Goal: Task Accomplishment & Management: Complete application form

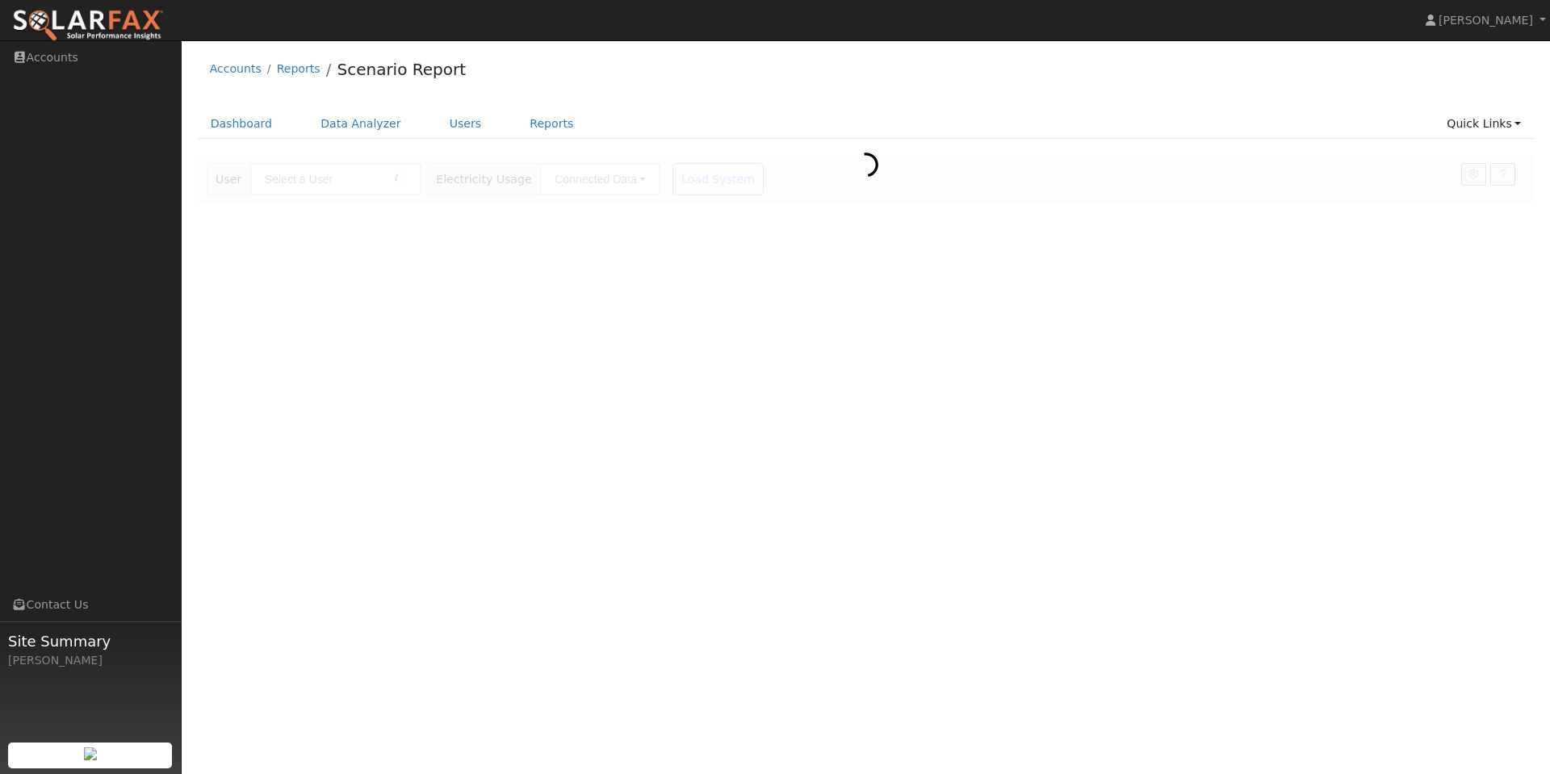
type input "William Oconnor"
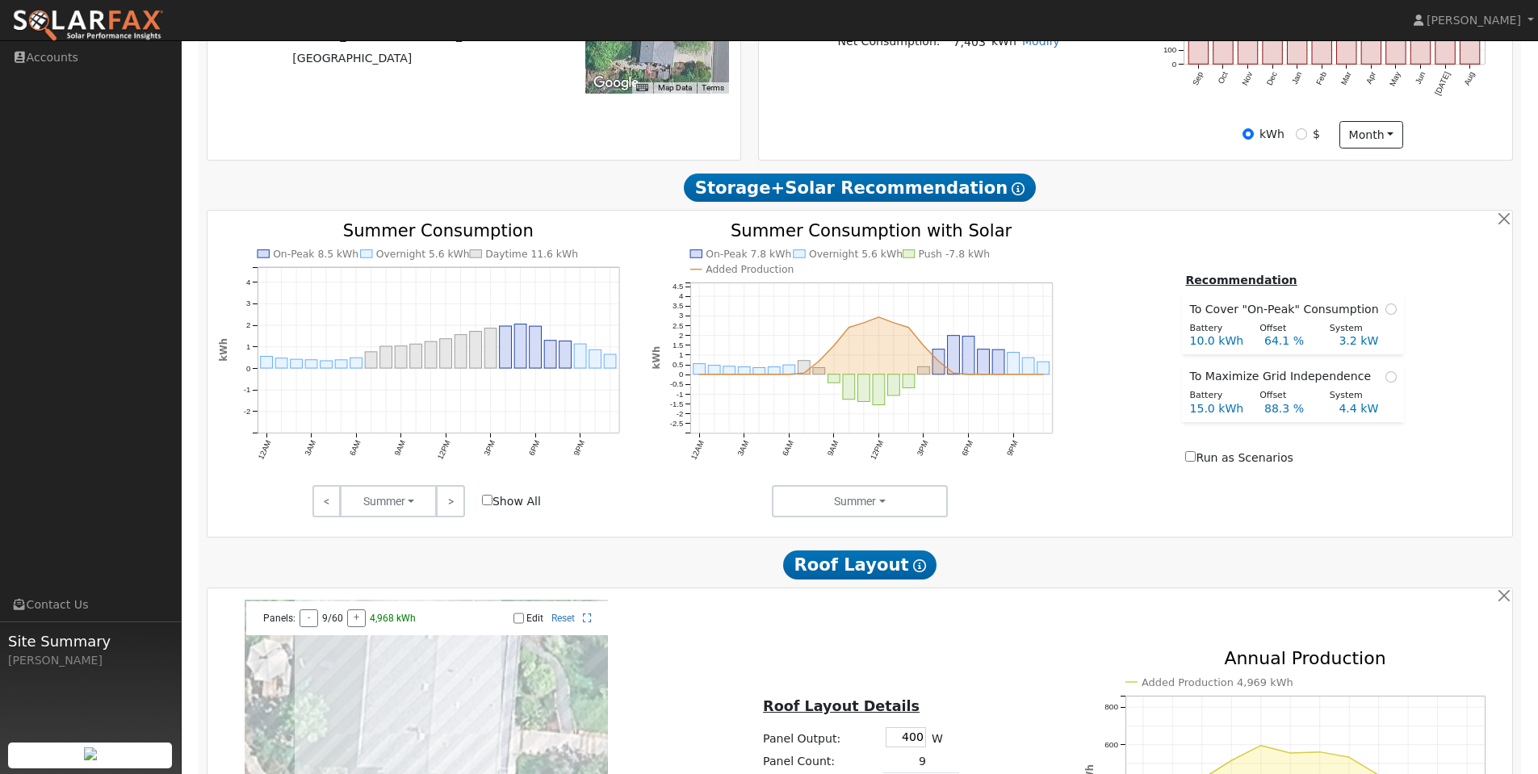
scroll to position [488, 0]
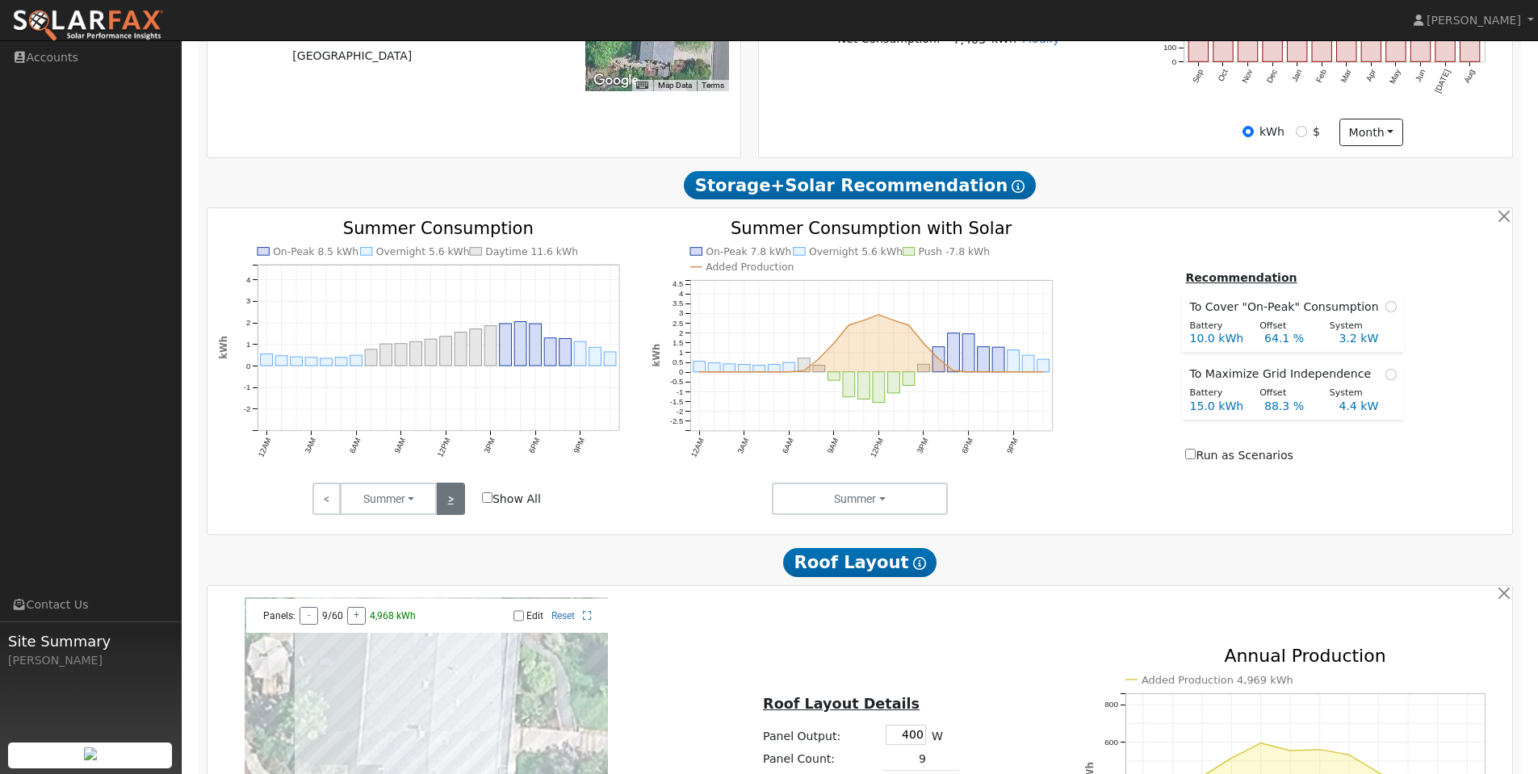
click at [455, 511] on link ">" at bounding box center [450, 499] width 28 height 32
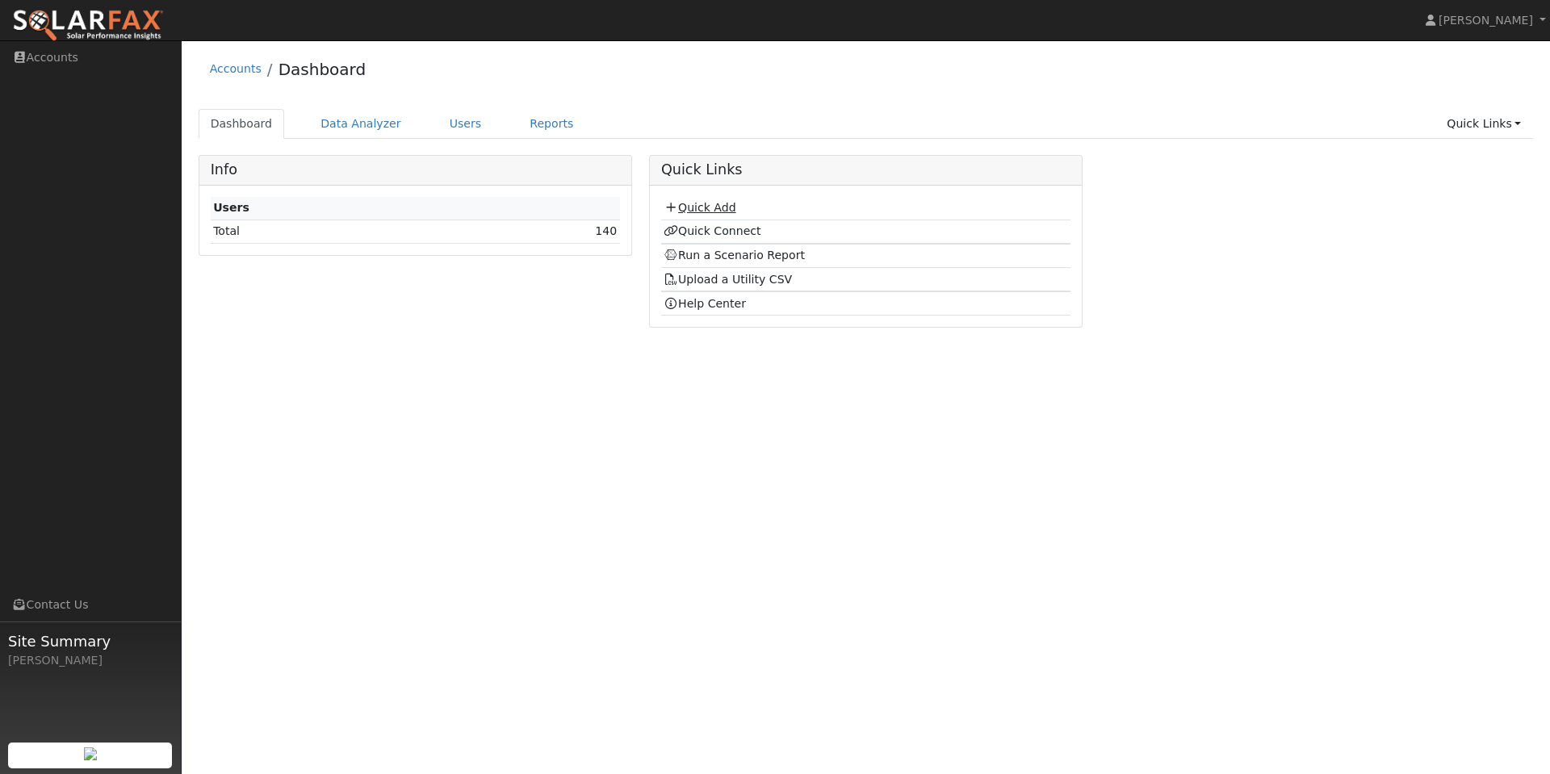
click at [705, 205] on link "Quick Add" at bounding box center [700, 207] width 72 height 13
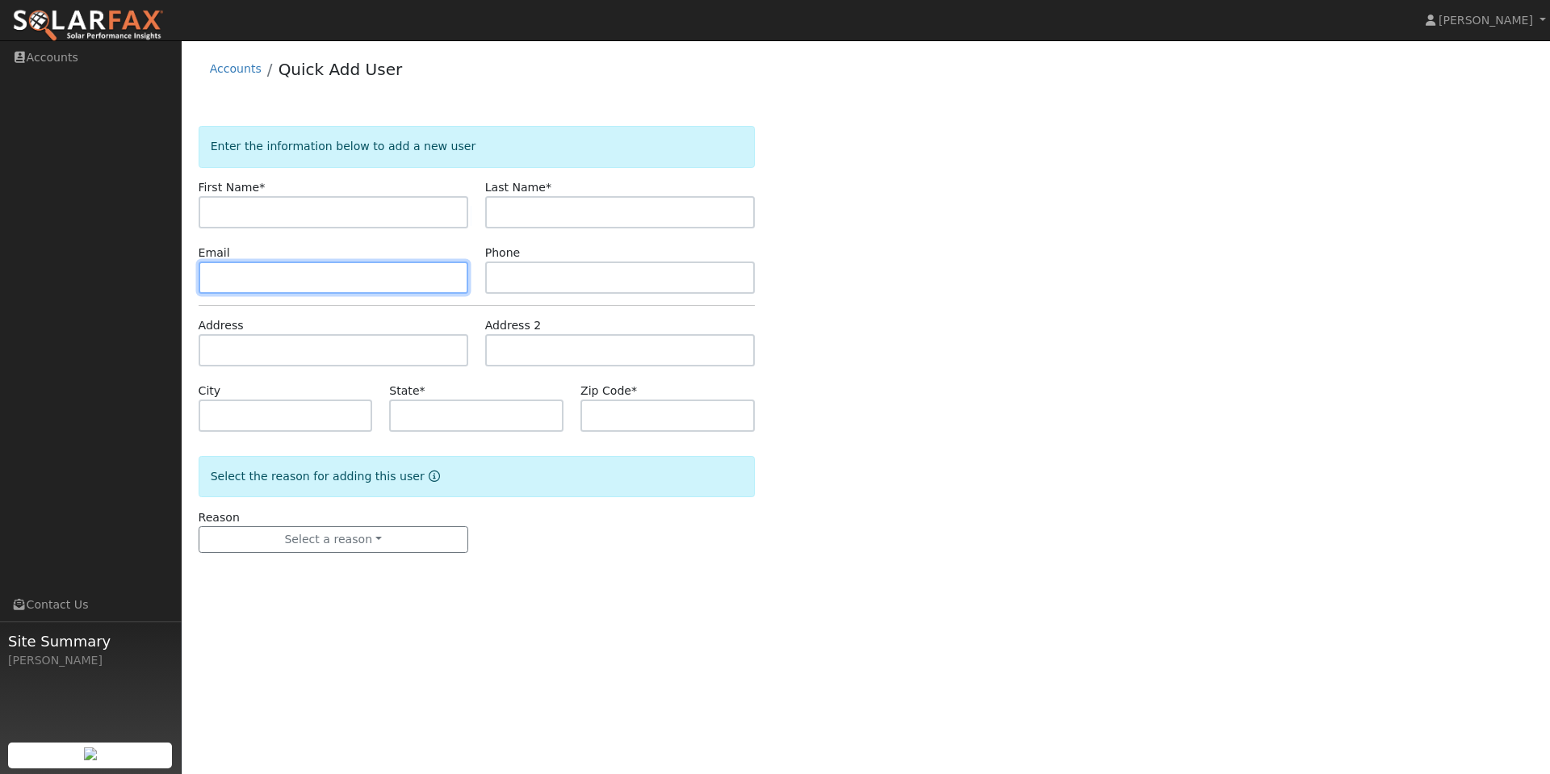
click at [308, 279] on input "text" at bounding box center [334, 278] width 270 height 32
paste input "matboustead@hotmail.com"
type input "matboustead@hotmail.com"
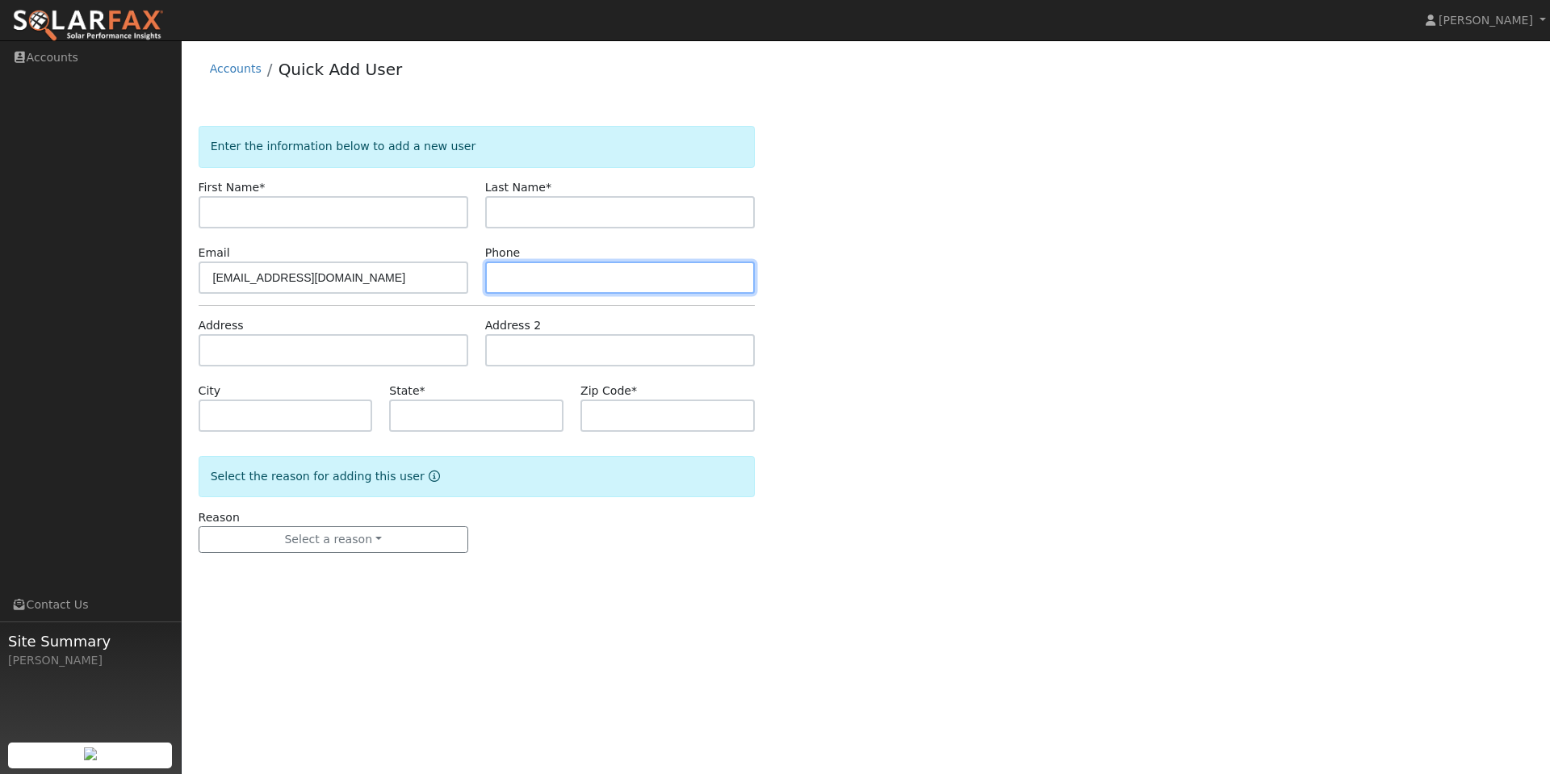
click at [539, 283] on input "text" at bounding box center [620, 278] width 270 height 32
paste input "(925) 300-6232"
type input "(925) 300-6232"
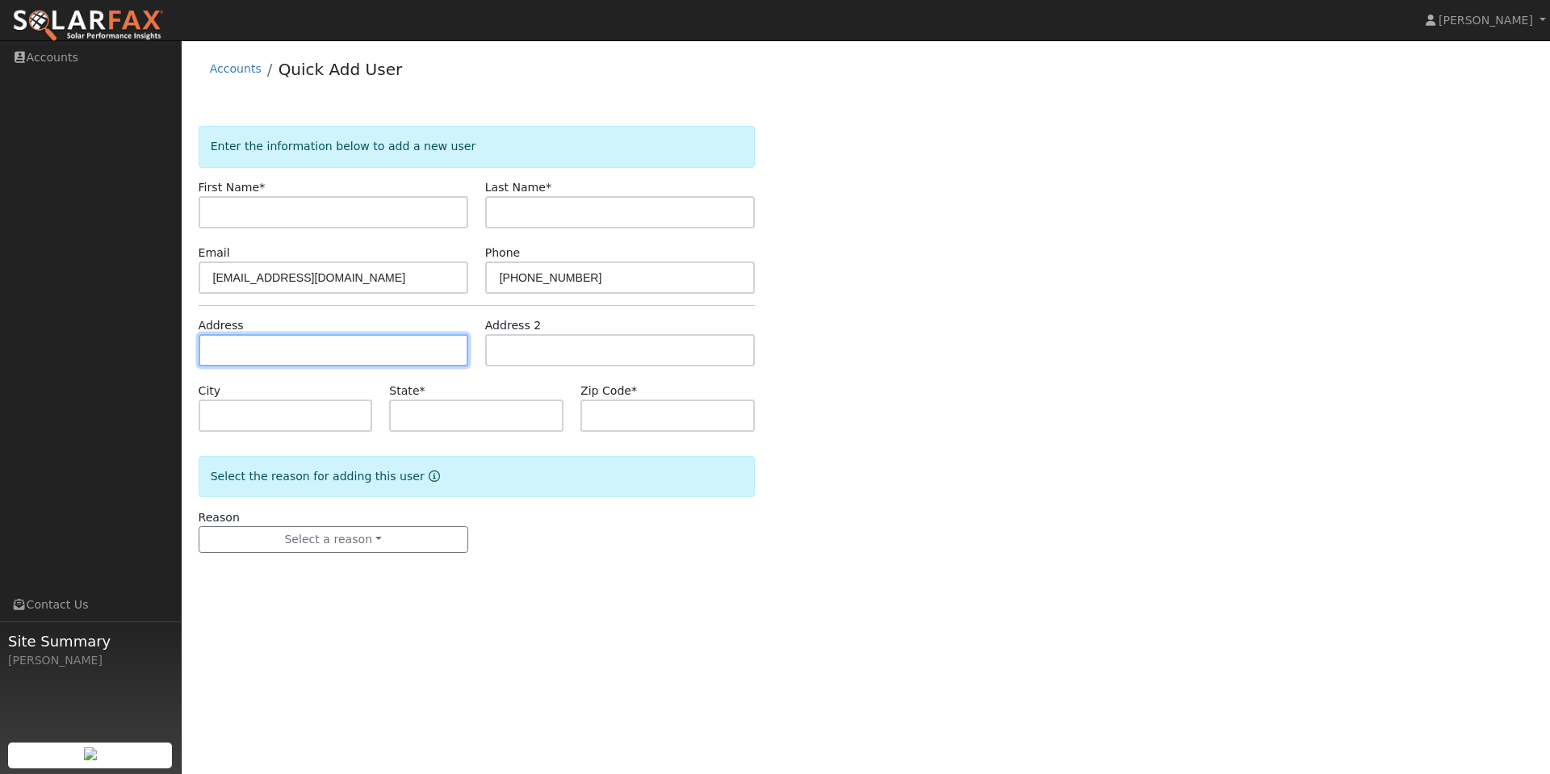
click at [347, 346] on input "text" at bounding box center [334, 350] width 270 height 32
paste input "5067 Sutherland Drive, Concord 94521"
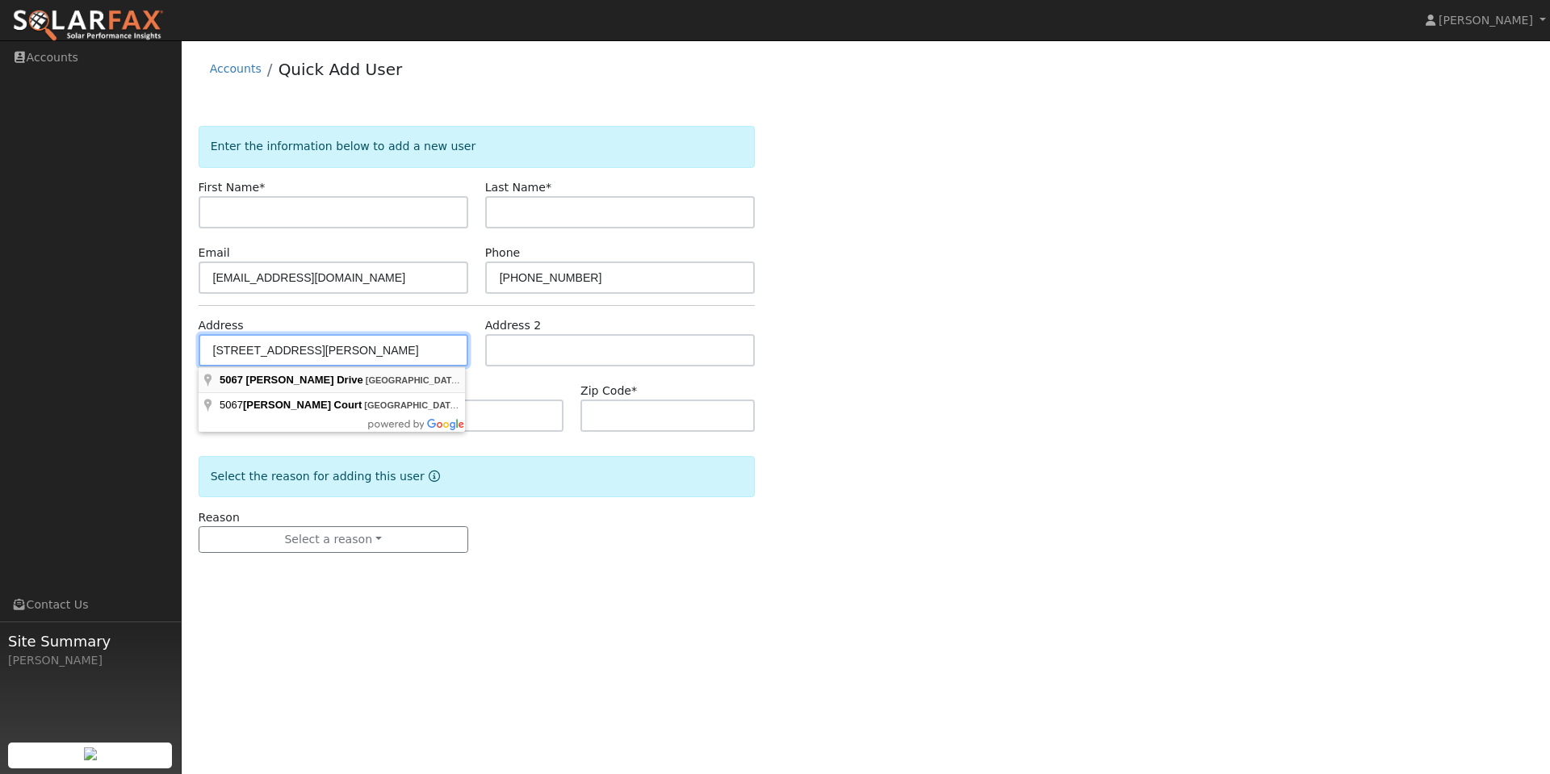
type input "5067 Sutherland Drive"
type input "Concord"
type input "CA"
type input "94521"
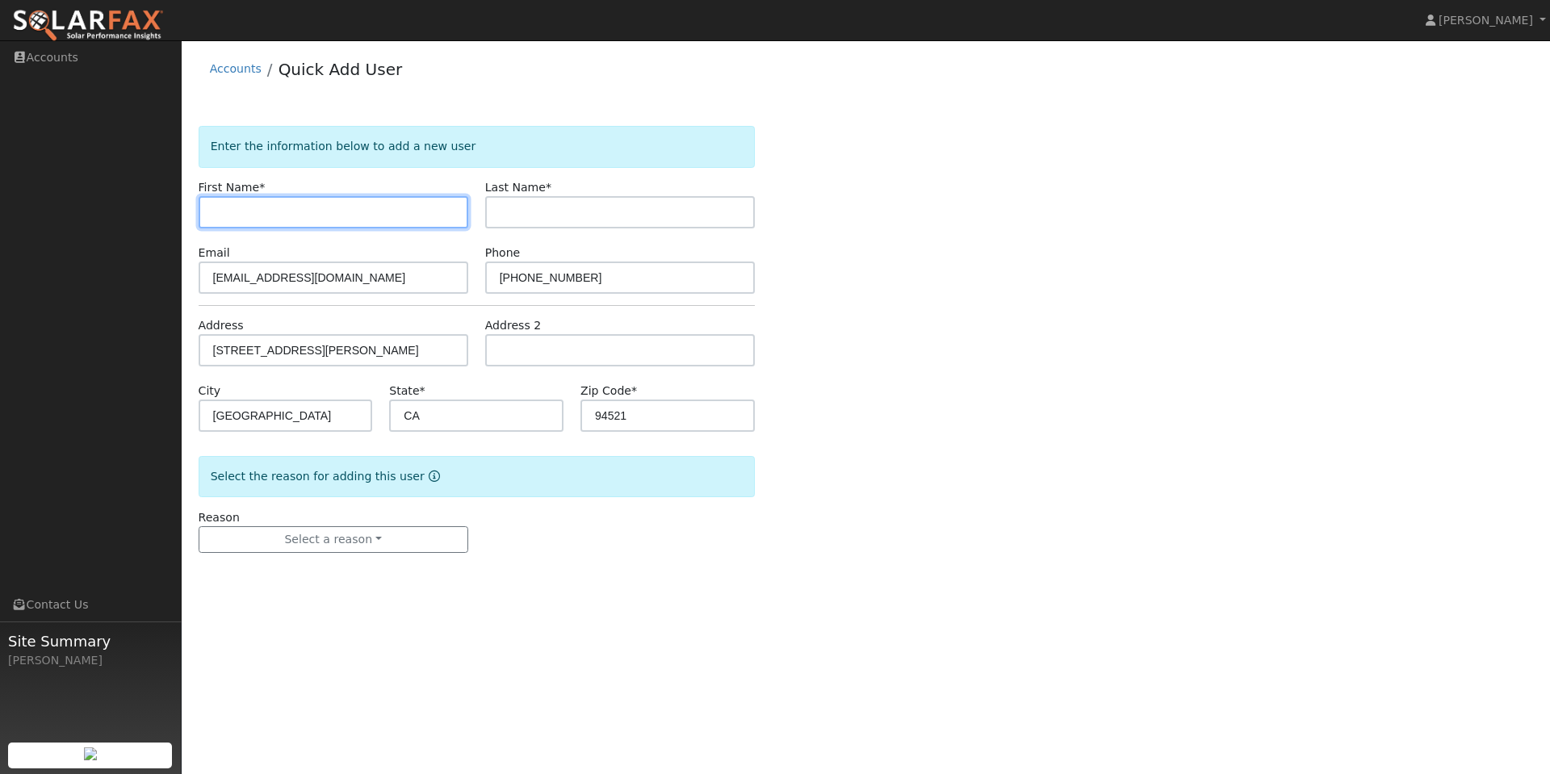
click at [302, 222] on input "text" at bounding box center [334, 212] width 270 height 32
drag, startPoint x: 1531, startPoint y: 345, endPoint x: 287, endPoint y: 216, distance: 1251.5
click at [287, 216] on input "Mat" at bounding box center [334, 212] width 270 height 32
type input "Mathew"
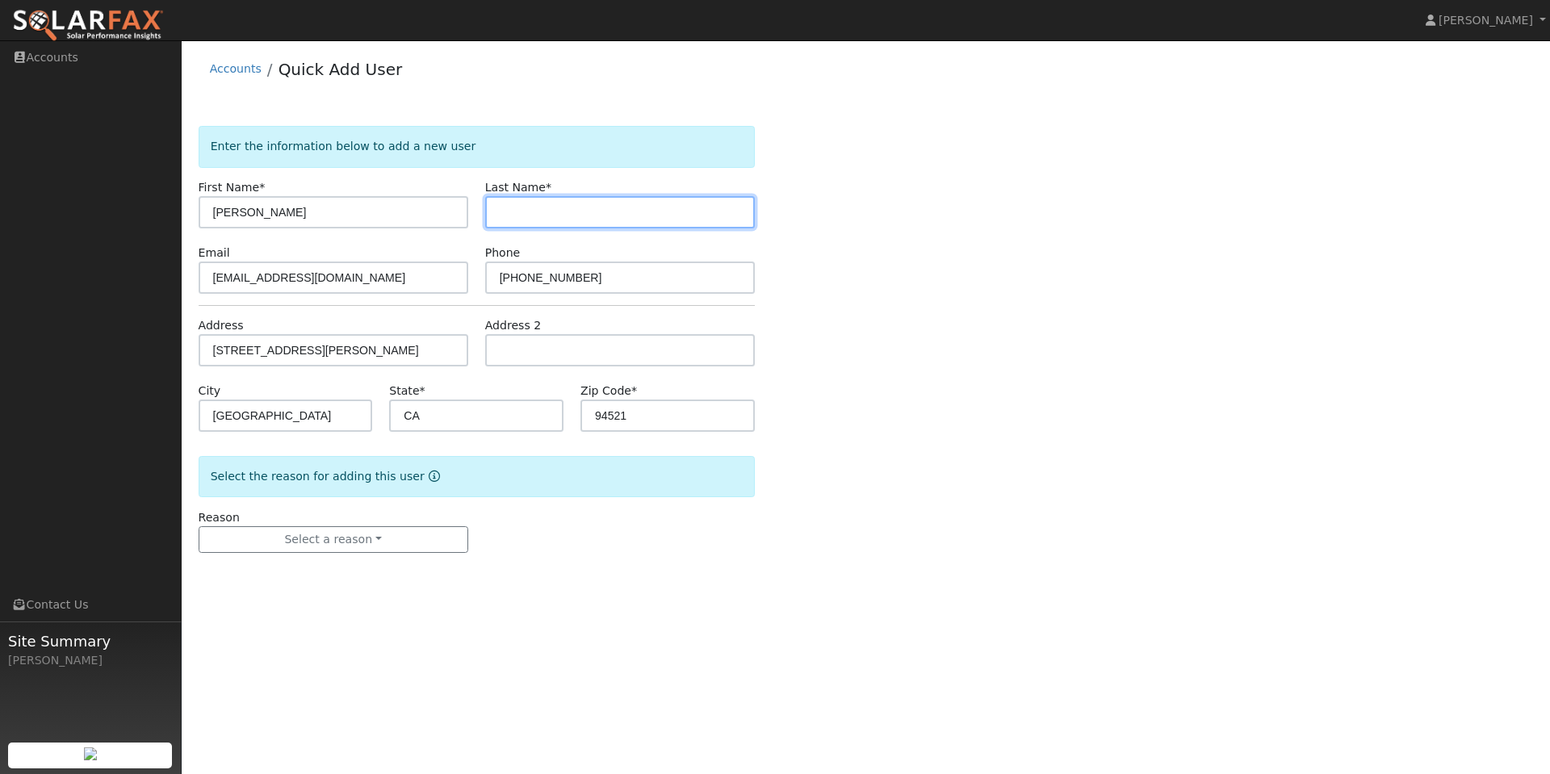
paste input "Boustead"
type input "Boustead"
click at [677, 569] on form "Enter the information below to add a new user First Name * Mathew Last Name * B…" at bounding box center [477, 355] width 556 height 459
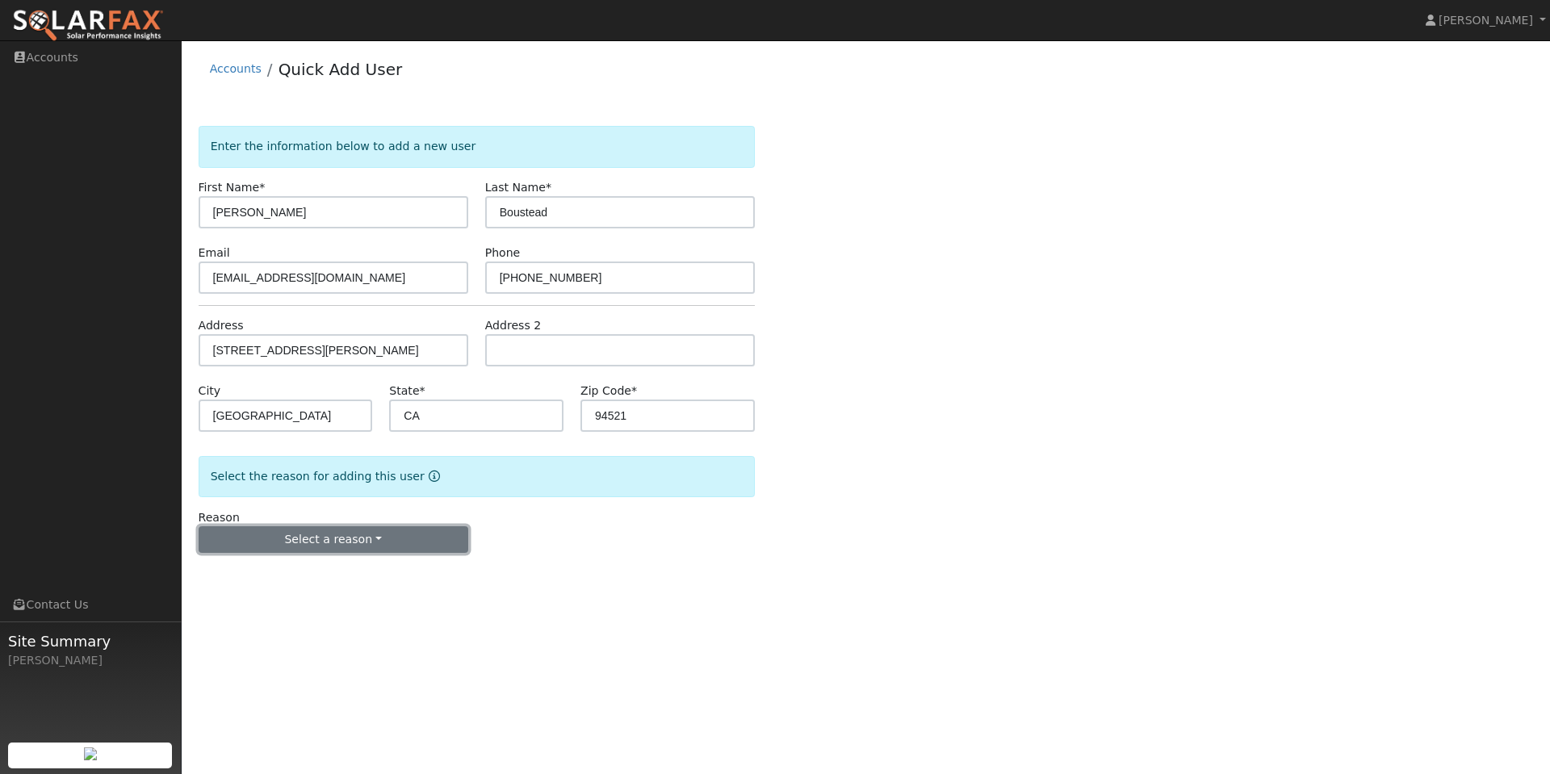
click at [369, 544] on button "Select a reason" at bounding box center [334, 539] width 270 height 27
click at [288, 594] on link "New customer adding solar" at bounding box center [288, 595] width 178 height 23
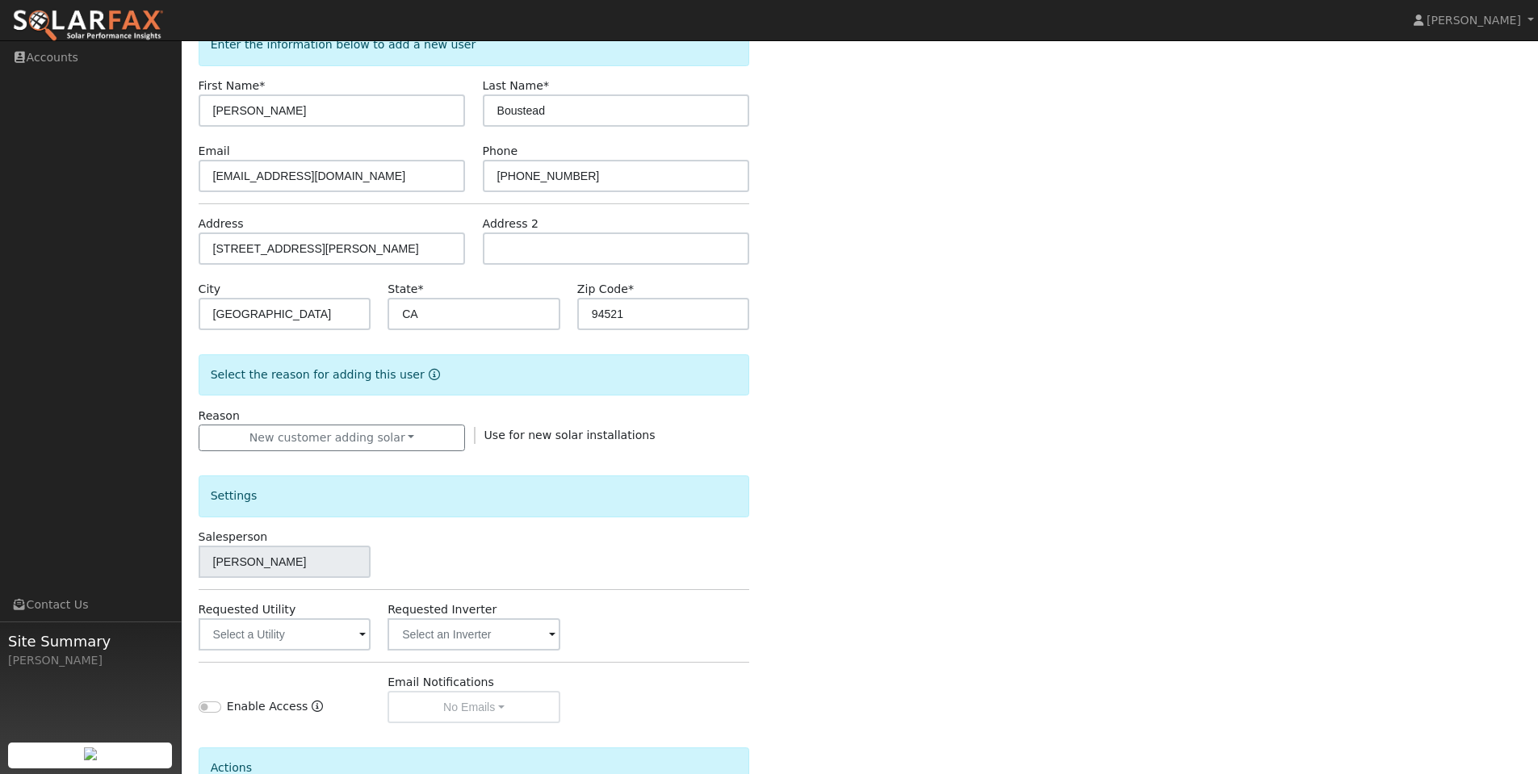
scroll to position [269, 0]
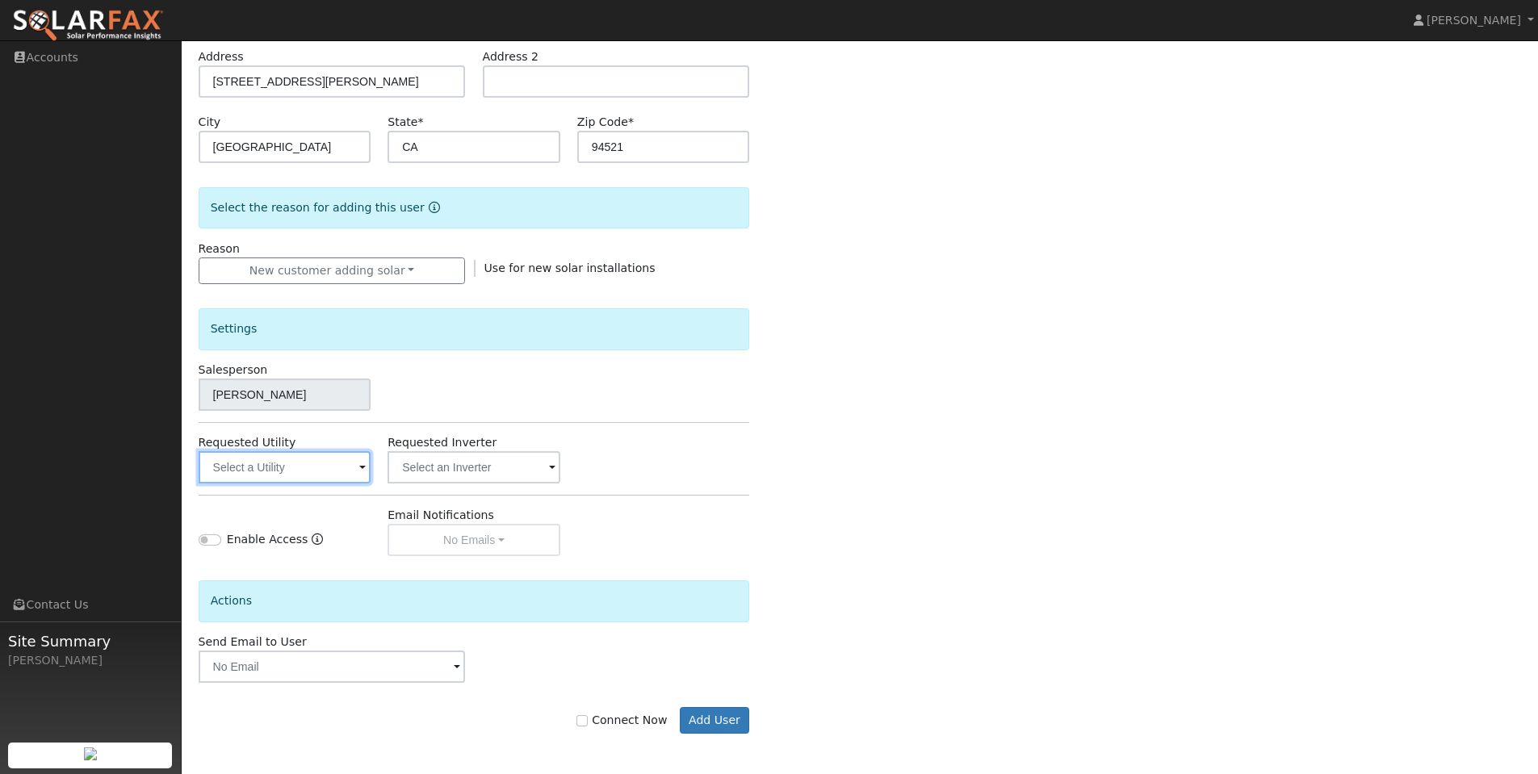
click at [283, 466] on input "text" at bounding box center [285, 467] width 173 height 32
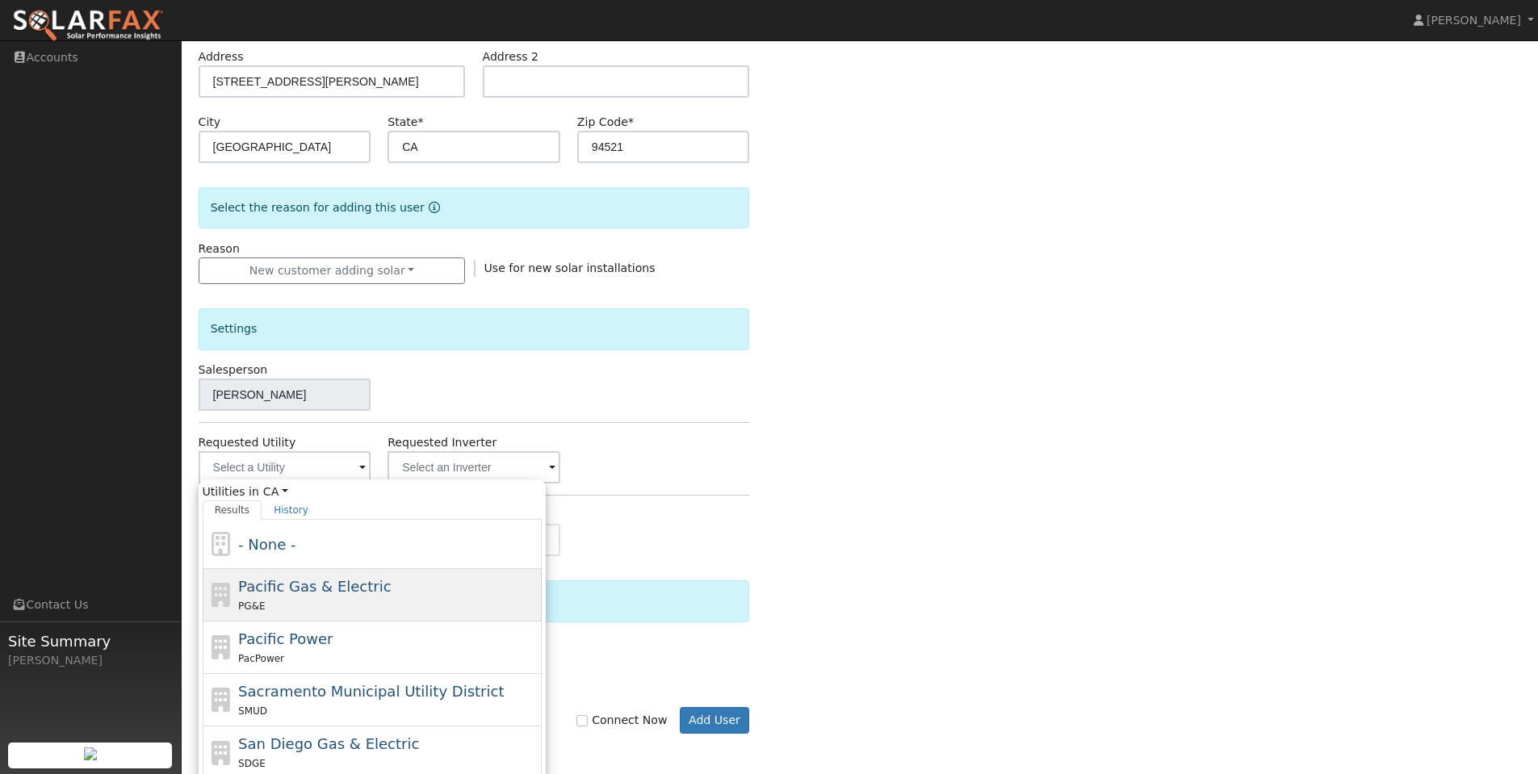
click at [310, 593] on span "Pacific Gas & Electric" at bounding box center [314, 586] width 153 height 17
type input "Pacific Gas & Electric"
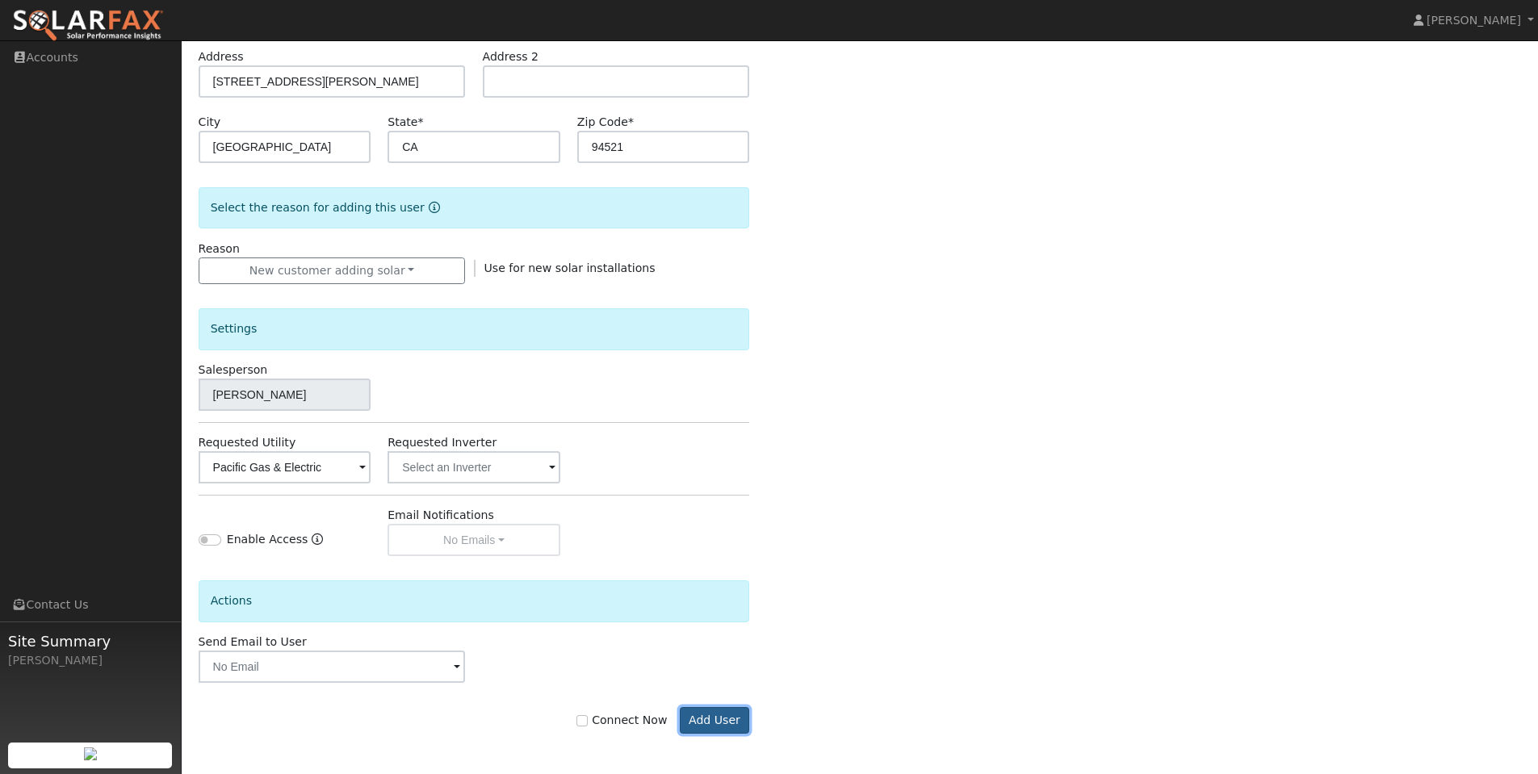
click at [719, 724] on button "Add User" at bounding box center [715, 720] width 70 height 27
